Goal: Information Seeking & Learning: Learn about a topic

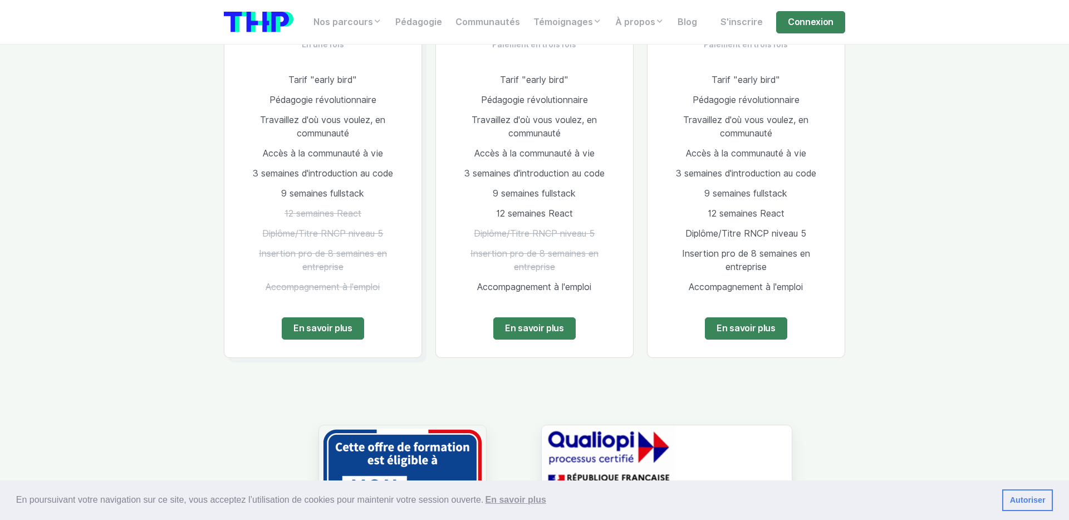
scroll to position [835, 0]
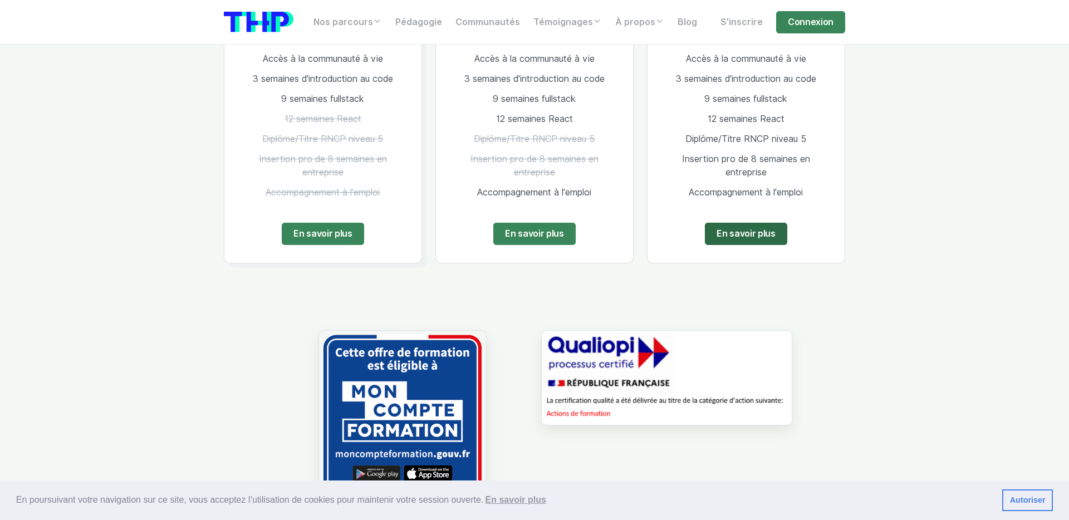
click at [761, 235] on link "En savoir plus" at bounding box center [746, 234] width 82 height 22
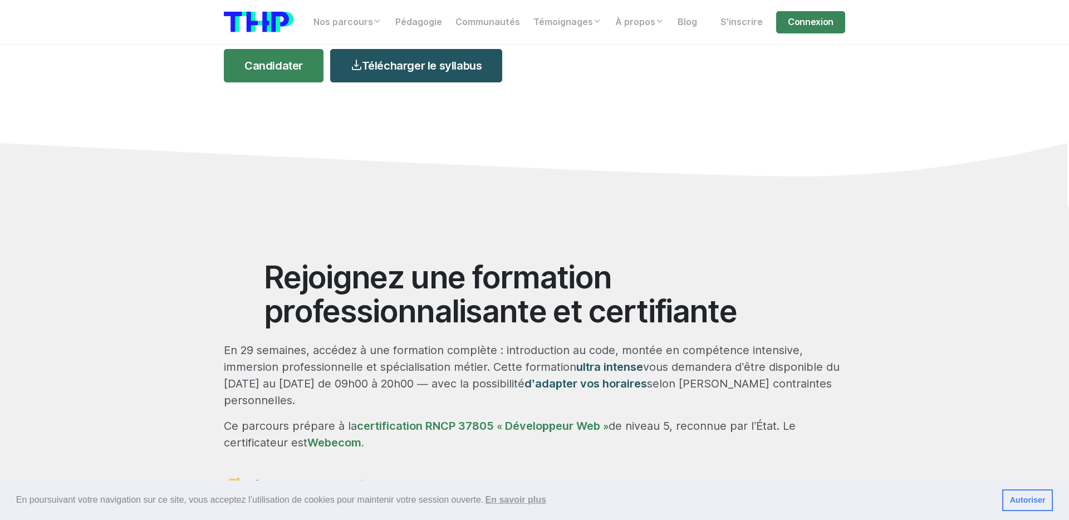
scroll to position [360, 0]
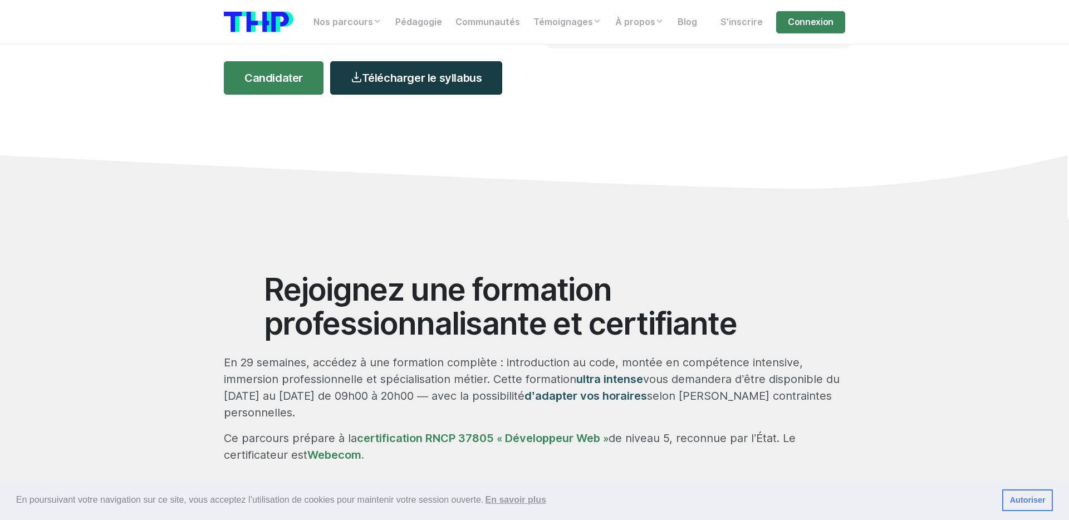
click at [396, 67] on link "Télécharger le syllabus" at bounding box center [416, 77] width 172 height 33
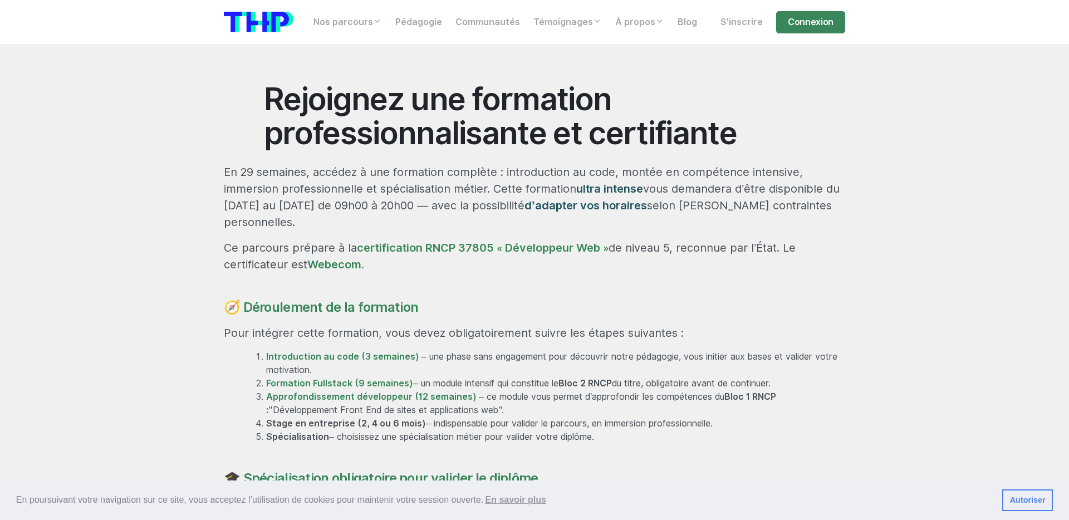
scroll to position [553, 0]
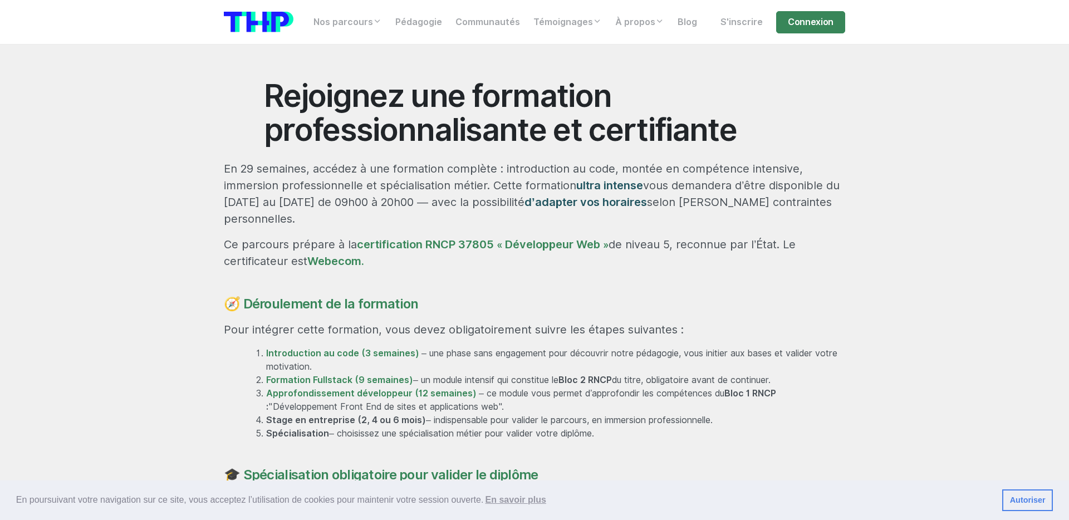
click at [504, 236] on p "Ce parcours prépare à la certification RNCP 37805 « Développeur Web » de niveau…" at bounding box center [534, 252] width 621 height 33
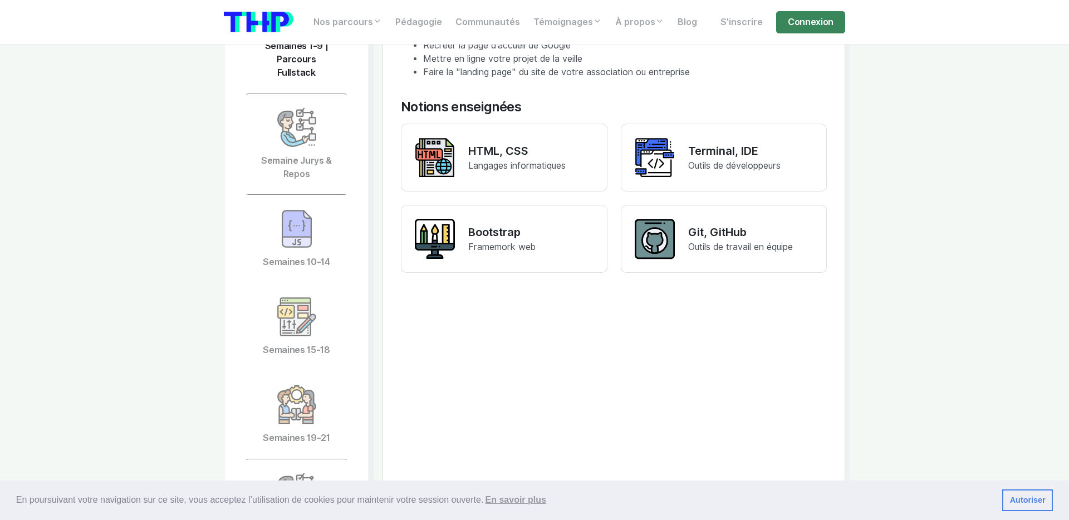
scroll to position [2549, 0]
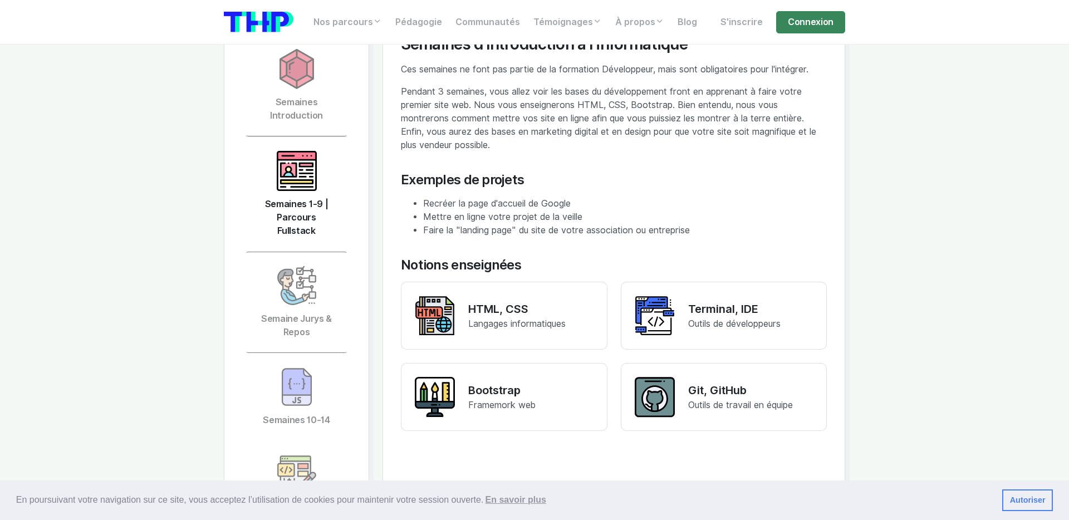
click at [302, 172] on link "Semaines 1-9 | Parcours Fullstack" at bounding box center [297, 194] width 102 height 115
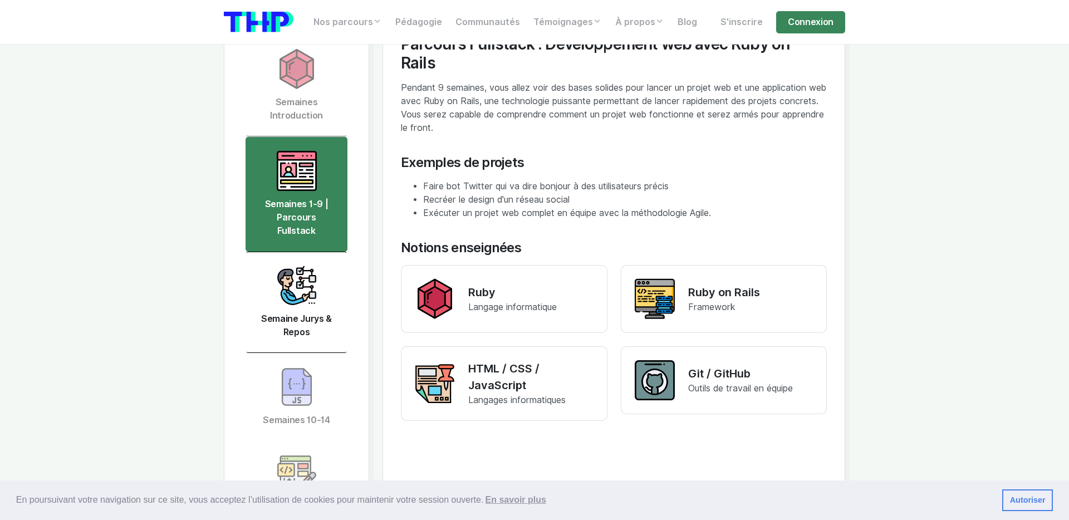
click at [295, 278] on link "Semaine Jurys & Repos" at bounding box center [297, 302] width 102 height 101
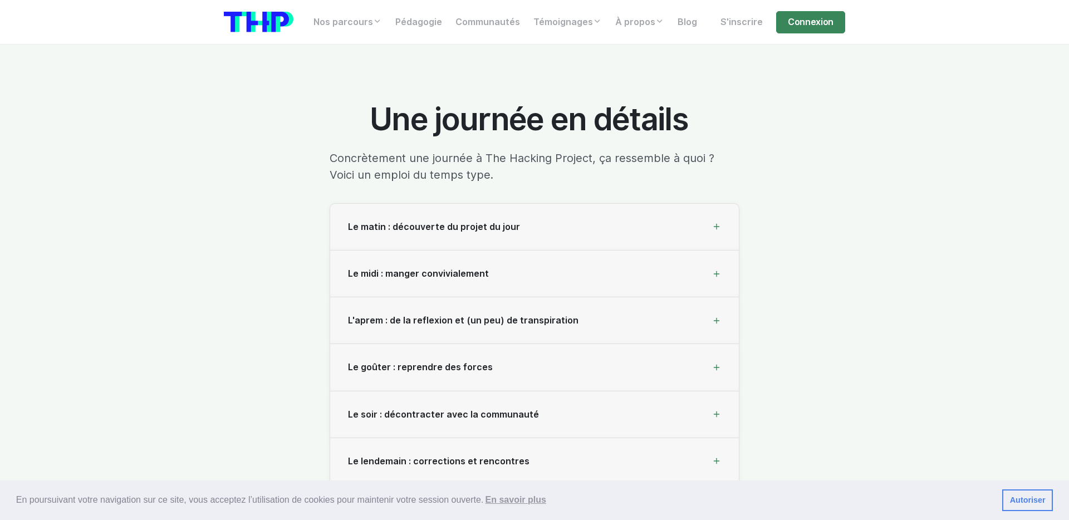
scroll to position [3833, 0]
click at [479, 267] on span "Le midi : manger convivialement" at bounding box center [418, 272] width 141 height 11
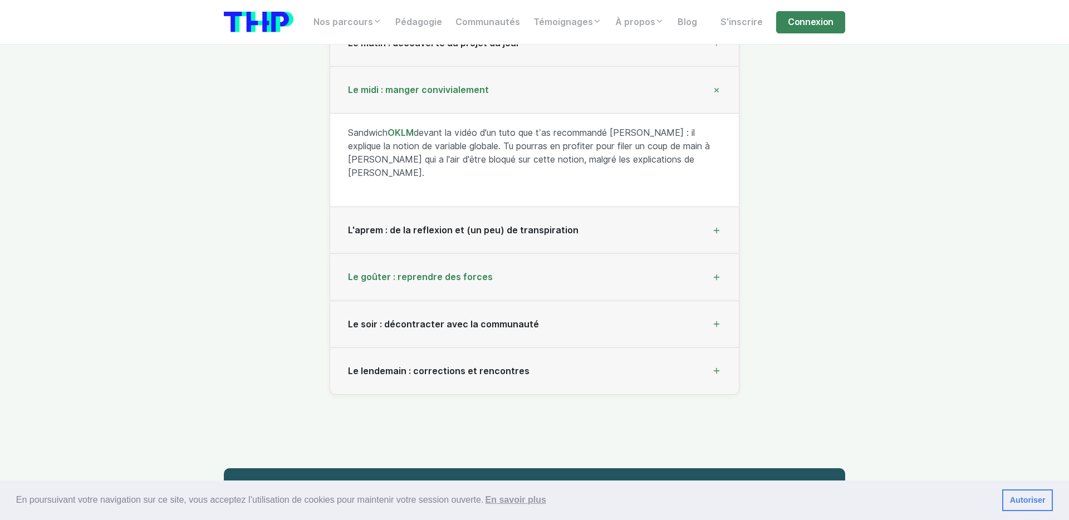
click at [477, 254] on div "Le goûter : reprendre des forces" at bounding box center [534, 277] width 409 height 47
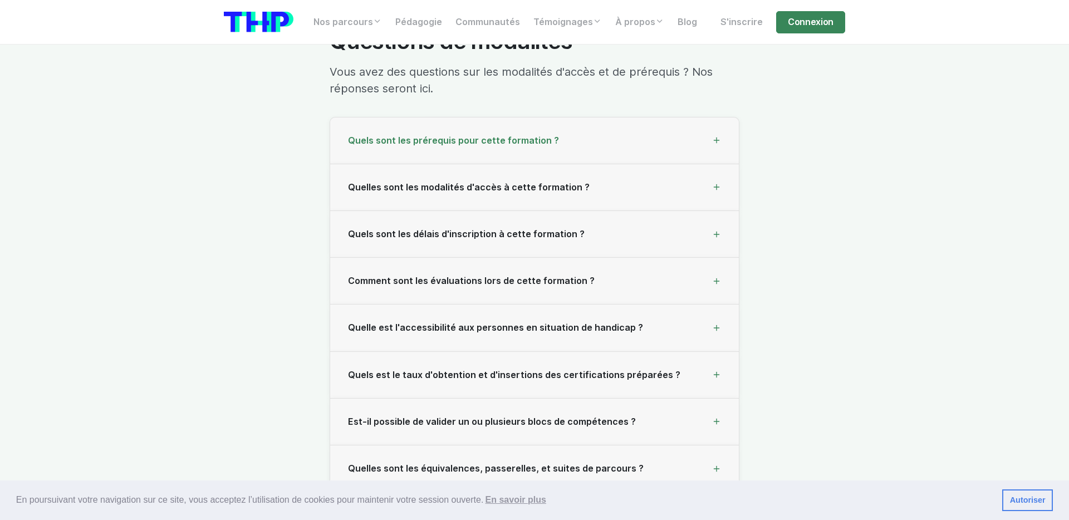
scroll to position [11933, 0]
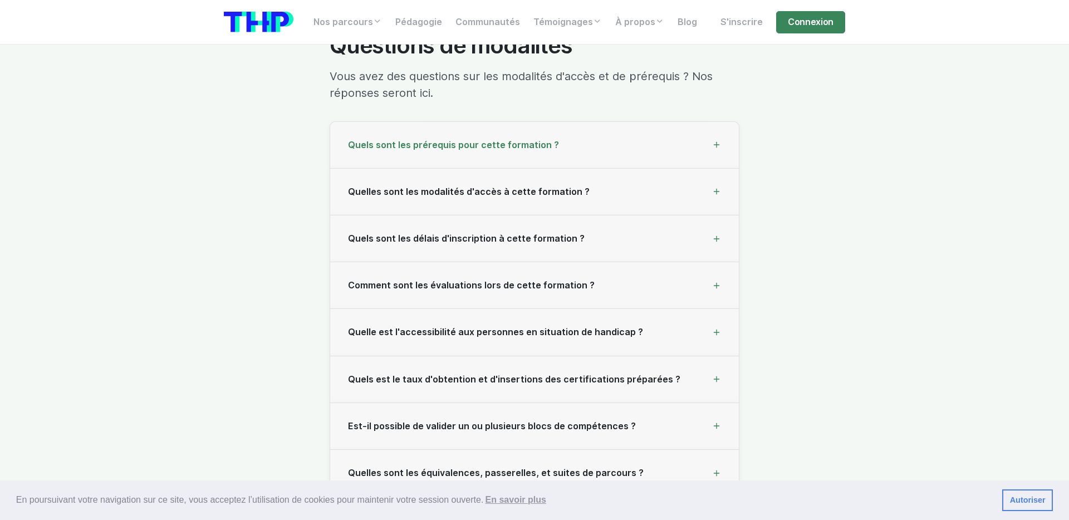
click at [497, 140] on span "Quels sont les prérequis pour cette formation ?" at bounding box center [453, 145] width 211 height 11
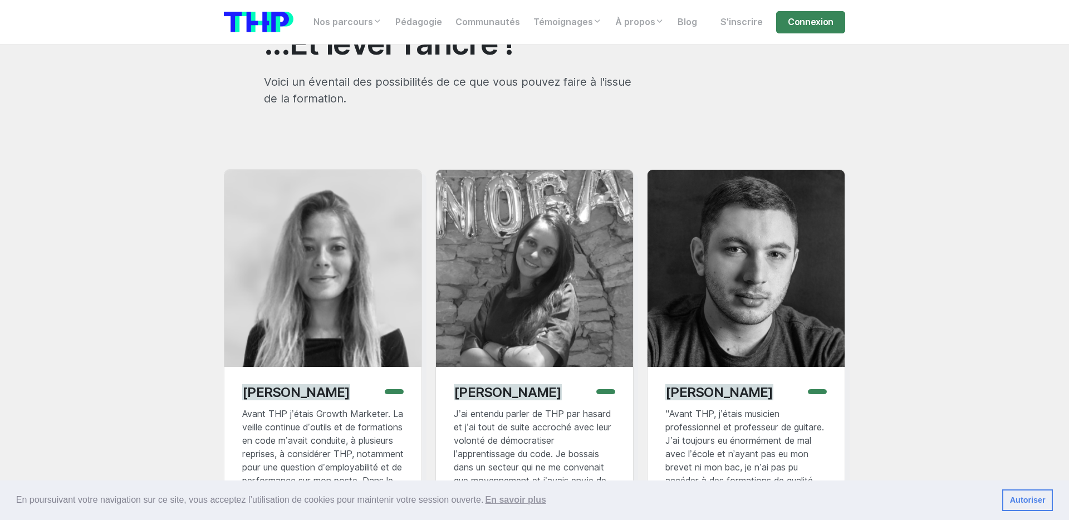
scroll to position [8398, 0]
